Goal: Transaction & Acquisition: Purchase product/service

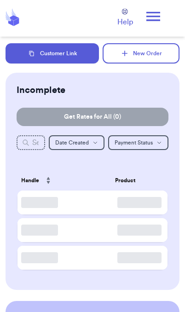
scroll to position [3, 0]
checkbox input "true"
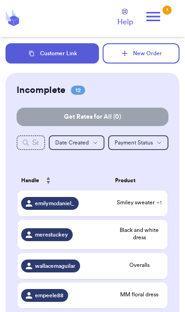
click at [162, 18] on icon at bounding box center [153, 16] width 18 height 18
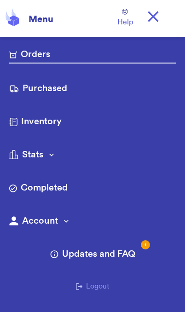
click at [66, 92] on link "Purchased" at bounding box center [92, 89] width 167 height 15
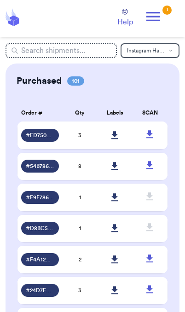
click at [116, 139] on icon at bounding box center [114, 135] width 6 height 8
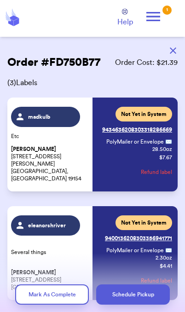
click at [162, 14] on icon at bounding box center [153, 16] width 18 height 18
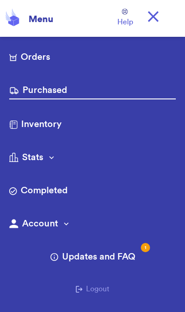
click at [114, 53] on link "Orders" at bounding box center [92, 58] width 167 height 15
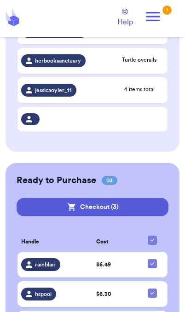
scroll to position [440, 0]
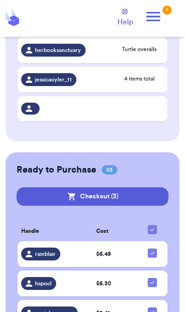
click at [138, 191] on button "Checkout ( 3 )" at bounding box center [93, 196] width 152 height 18
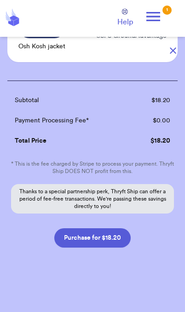
scroll to position [216, 0]
click at [114, 240] on button "Purchase for $18.20" at bounding box center [92, 237] width 76 height 19
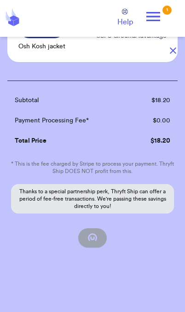
scroll to position [93, 0]
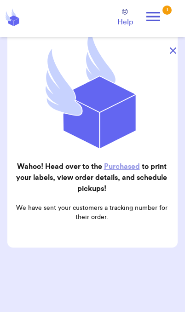
click at [177, 51] on button "button" at bounding box center [173, 51] width 20 height 20
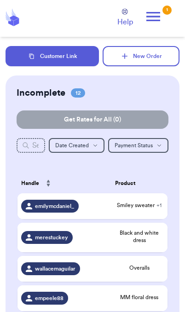
click at [162, 16] on icon at bounding box center [153, 16] width 18 height 18
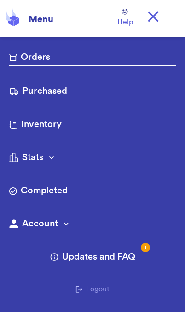
click at [55, 96] on link "Purchased" at bounding box center [92, 92] width 167 height 15
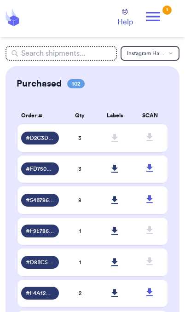
click at [115, 141] on icon at bounding box center [114, 138] width 6 height 8
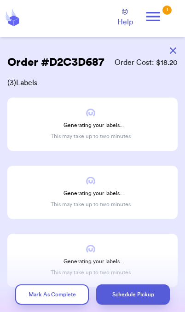
click at [154, 151] on div "Generating your labels... This may take up to two minutes Generating your label…" at bounding box center [92, 193] width 170 height 190
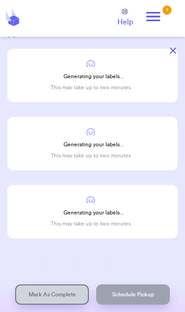
scroll to position [49, 0]
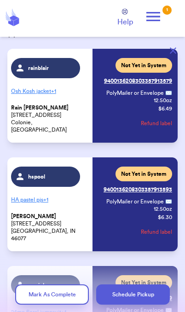
click at [158, 23] on icon at bounding box center [153, 16] width 18 height 18
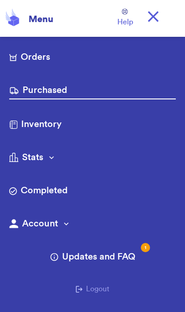
click at [53, 94] on link "Purchased" at bounding box center [92, 92] width 167 height 16
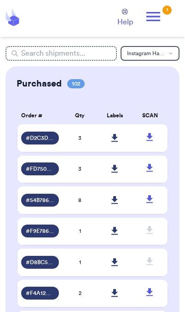
click at [116, 148] on link at bounding box center [115, 138] width 20 height 20
